Goal: Find specific page/section: Find specific page/section

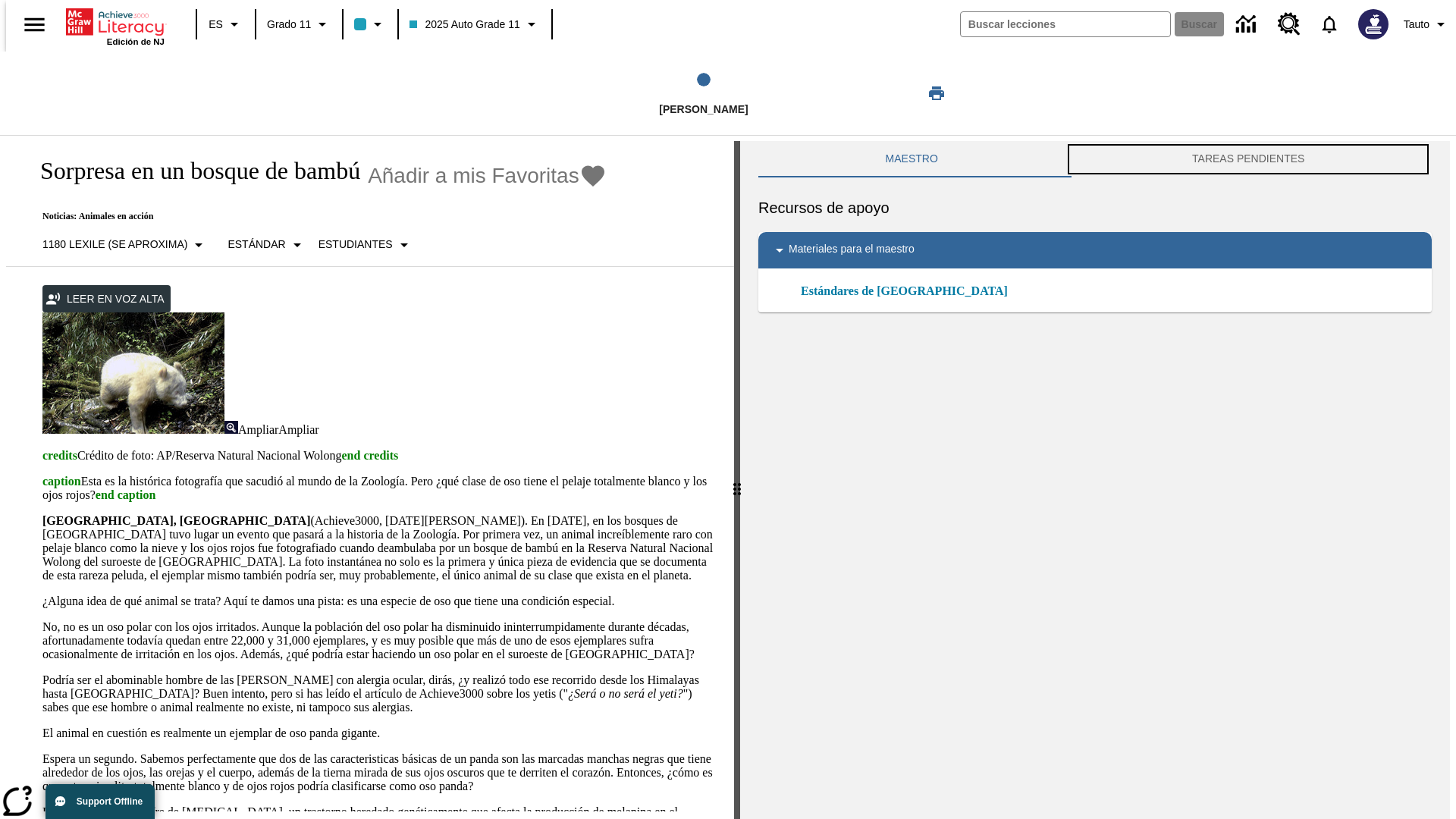
click at [1251, 159] on button "TAREAS PENDIENTES" at bounding box center [1248, 159] width 367 height 37
